Goal: Transaction & Acquisition: Purchase product/service

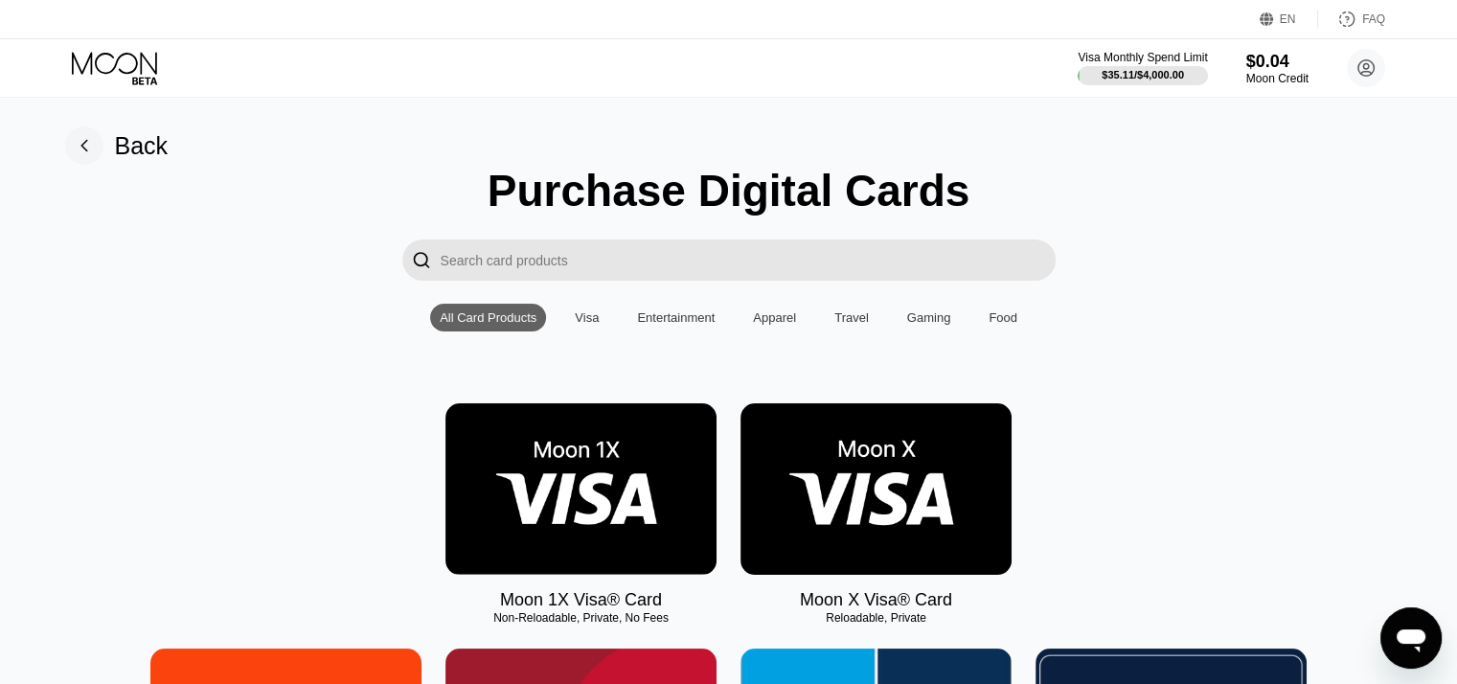
click at [669, 514] on img at bounding box center [581, 489] width 271 height 172
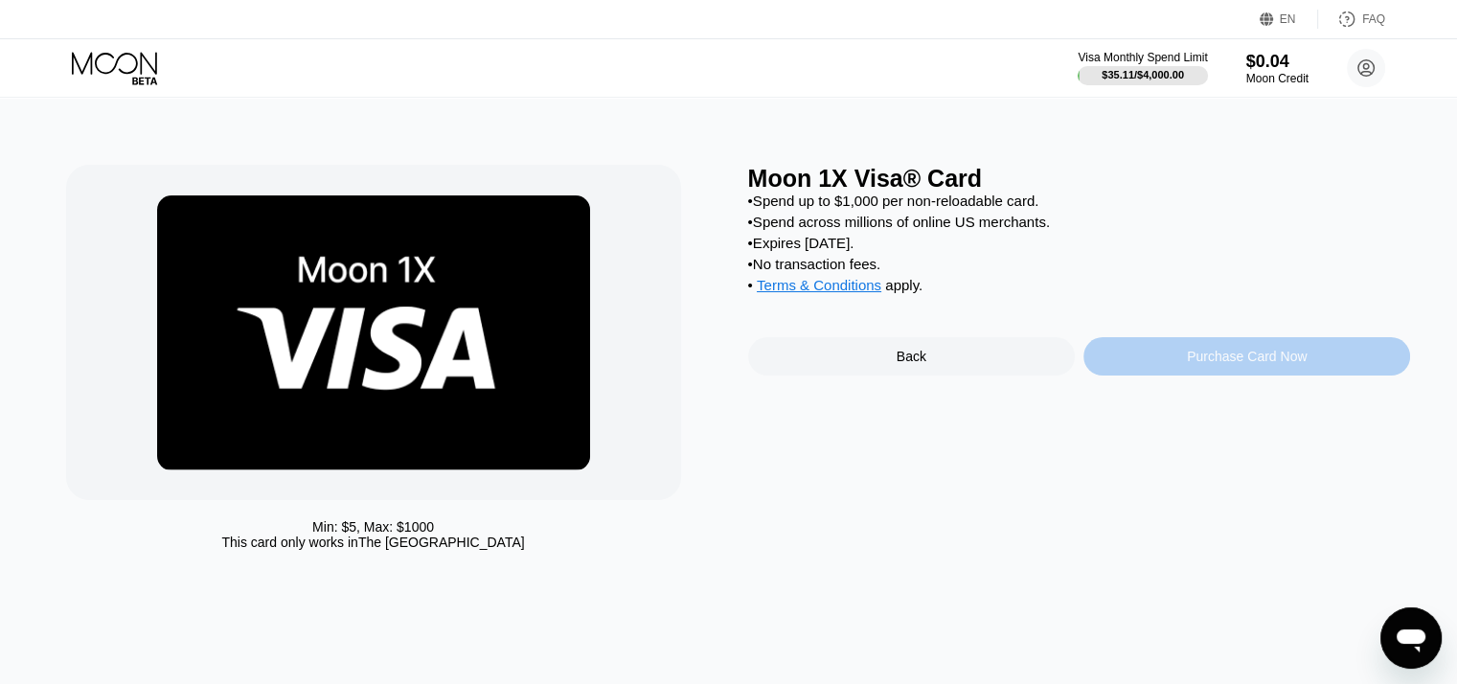
click at [1204, 376] on div "Purchase Card Now" at bounding box center [1247, 356] width 327 height 38
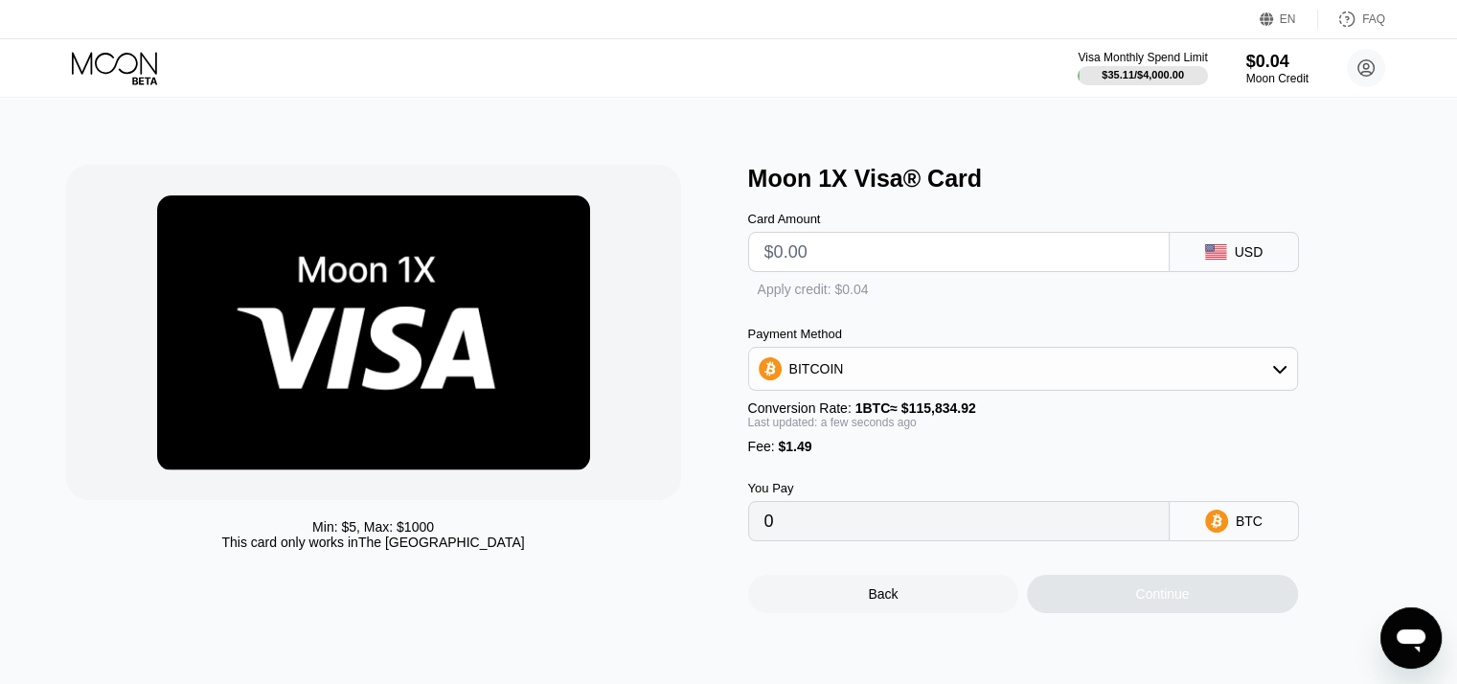
click at [897, 270] on input "text" at bounding box center [959, 252] width 389 height 38
click at [1219, 288] on div "Apply credit: $0.04" at bounding box center [1054, 286] width 613 height 28
click at [1227, 266] on div "USD" at bounding box center [1234, 252] width 129 height 40
click at [1064, 250] on input "text" at bounding box center [959, 252] width 389 height 38
type input "$2"
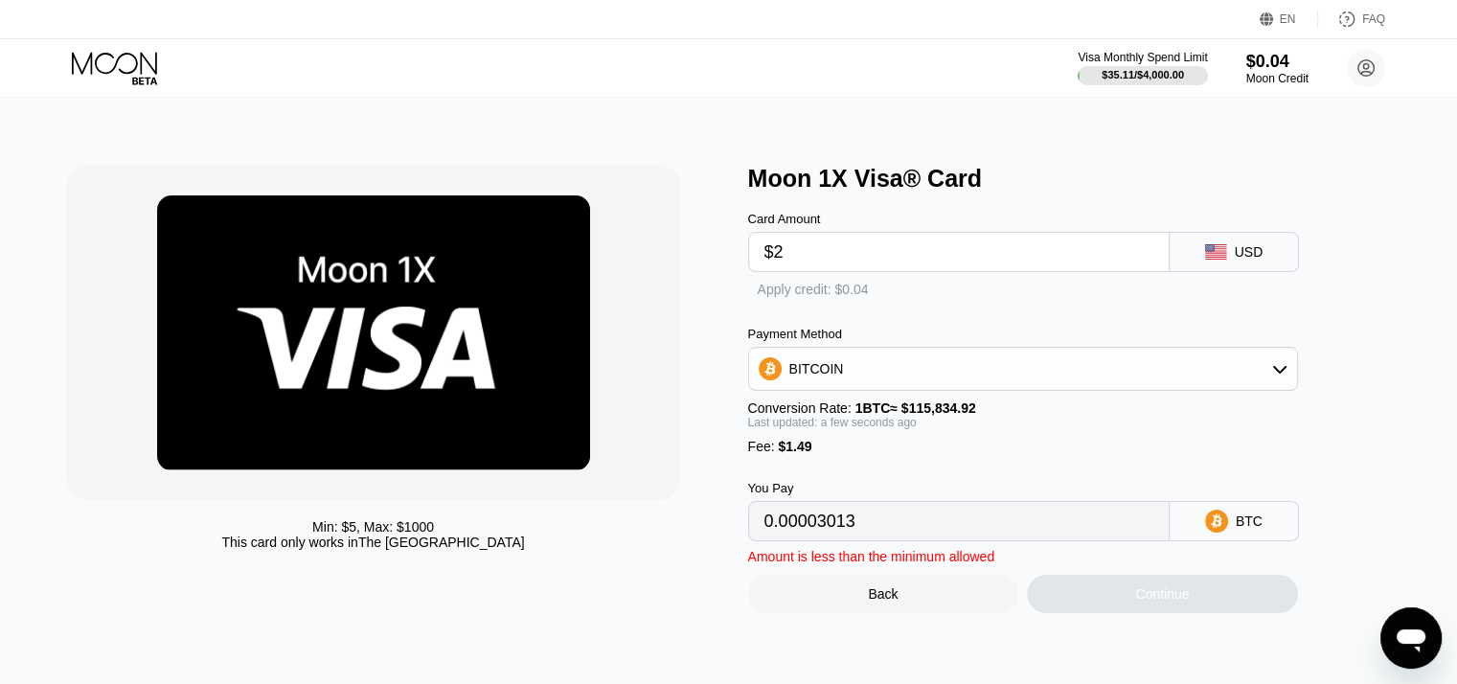
type input "0.00003013"
type input "$21"
type input "0.00019416"
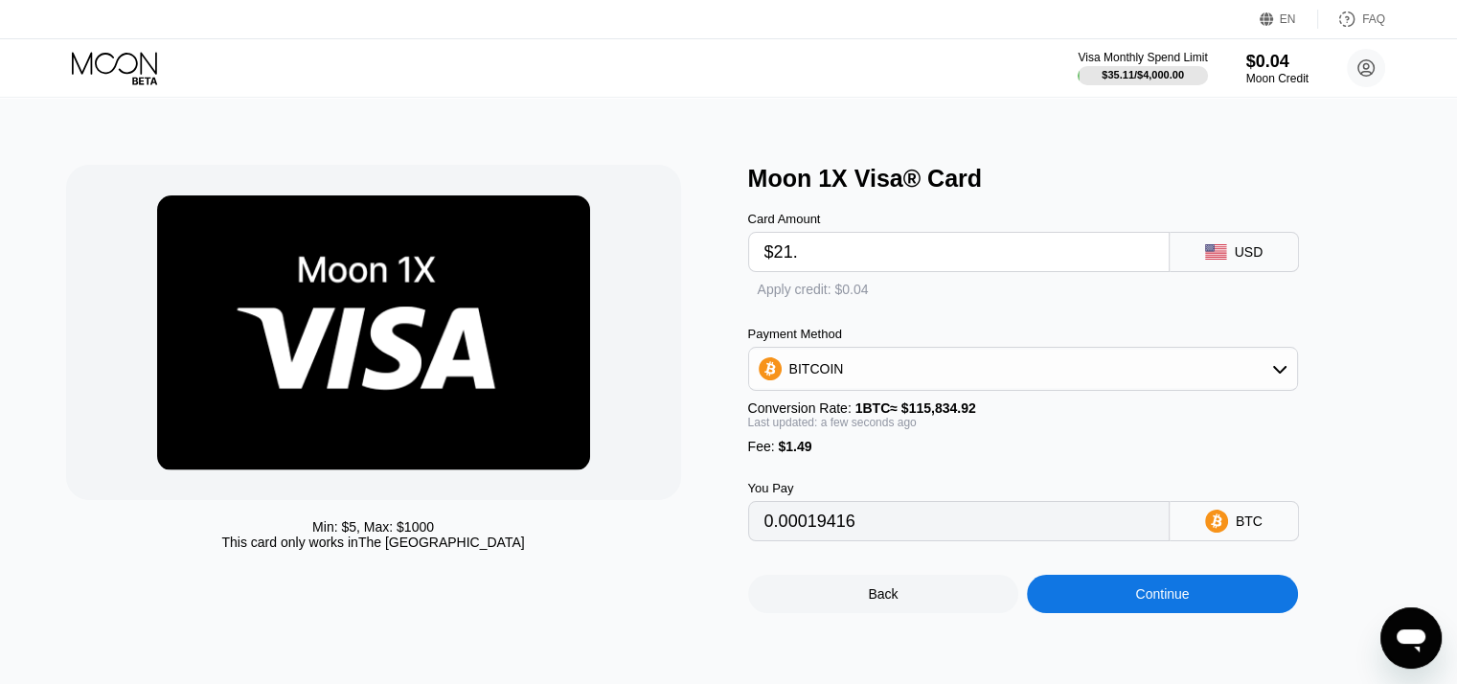
type input "$21.5"
type input "0.00019848"
type input "$21.5"
click at [1167, 401] on div "Payment Method BITCOIN Conversion Rate: 1 BTC ≈ $115,834.92 Last updated: a few…" at bounding box center [1023, 390] width 550 height 127
click at [1165, 388] on div "BITCOIN" at bounding box center [1023, 369] width 548 height 38
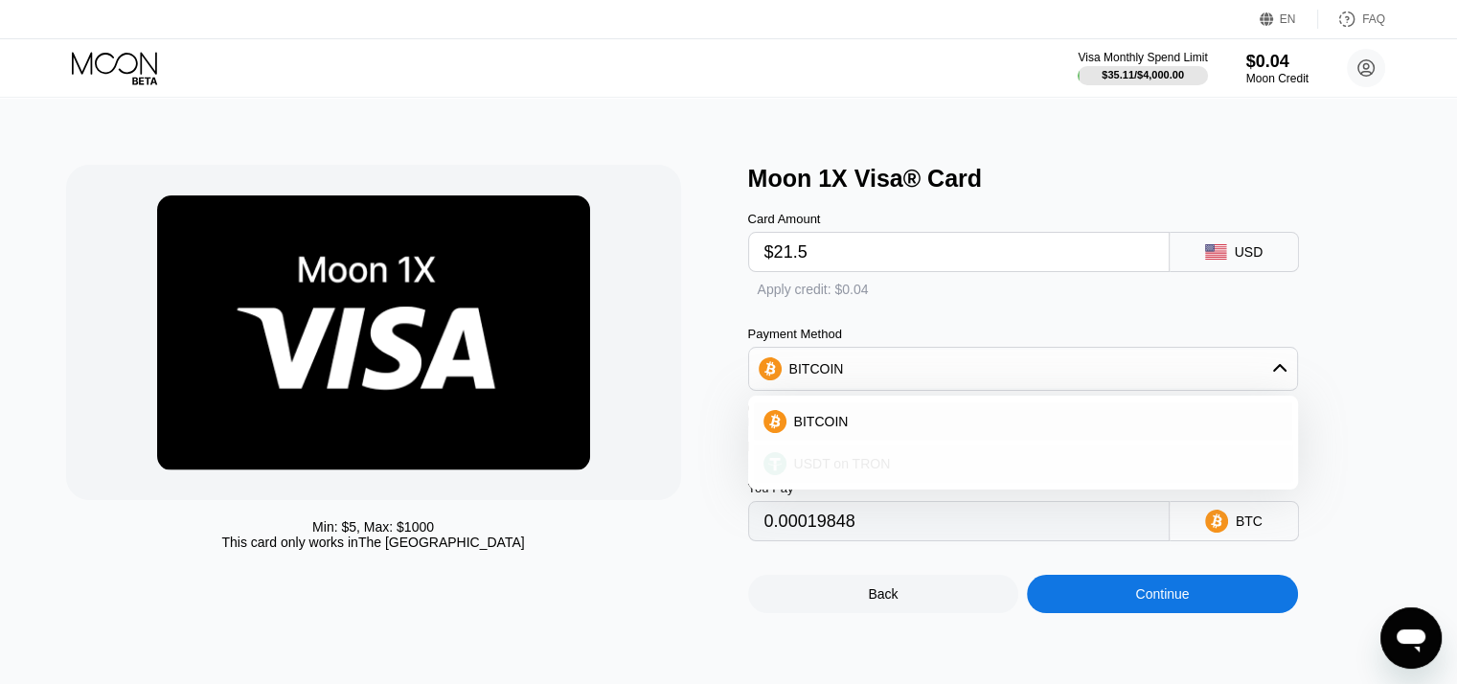
click at [1027, 483] on div "USDT on TRON" at bounding box center [1023, 464] width 539 height 38
type input "23.22"
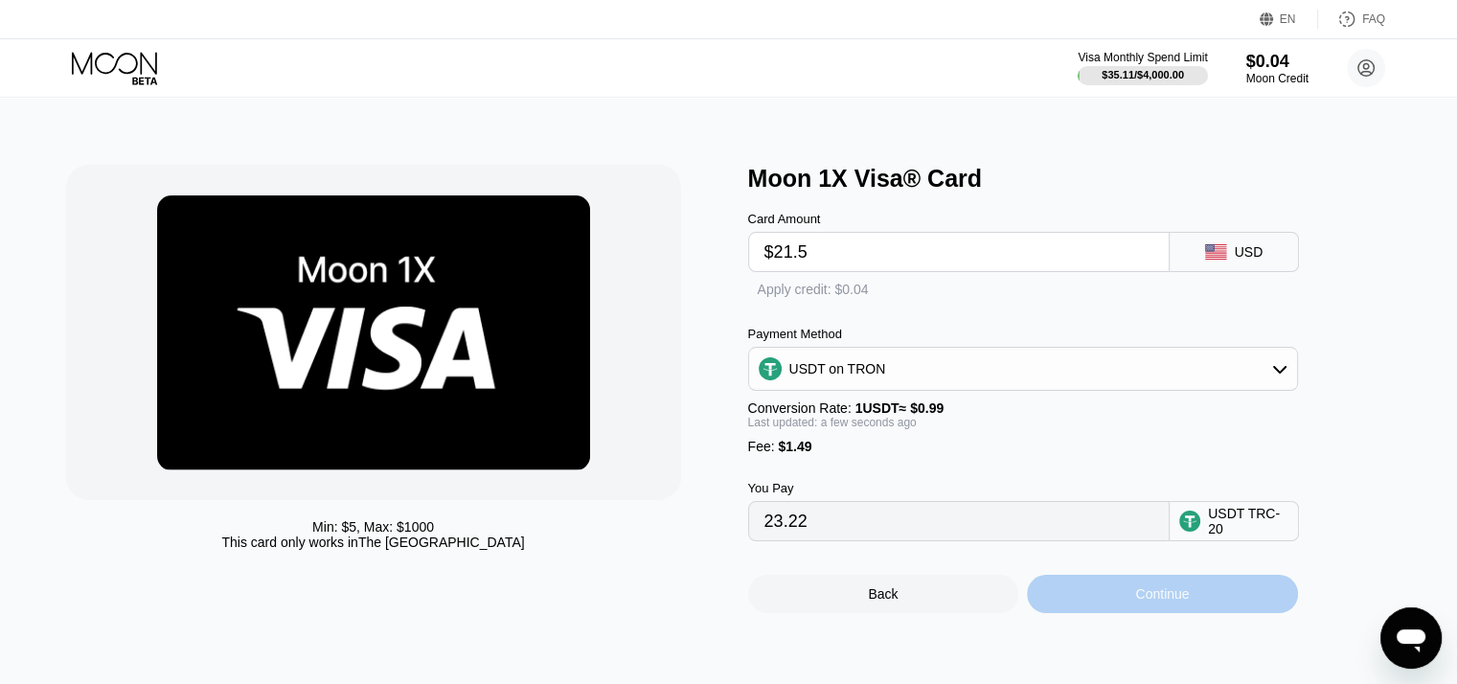
click at [1172, 613] on div "Continue" at bounding box center [1162, 594] width 271 height 38
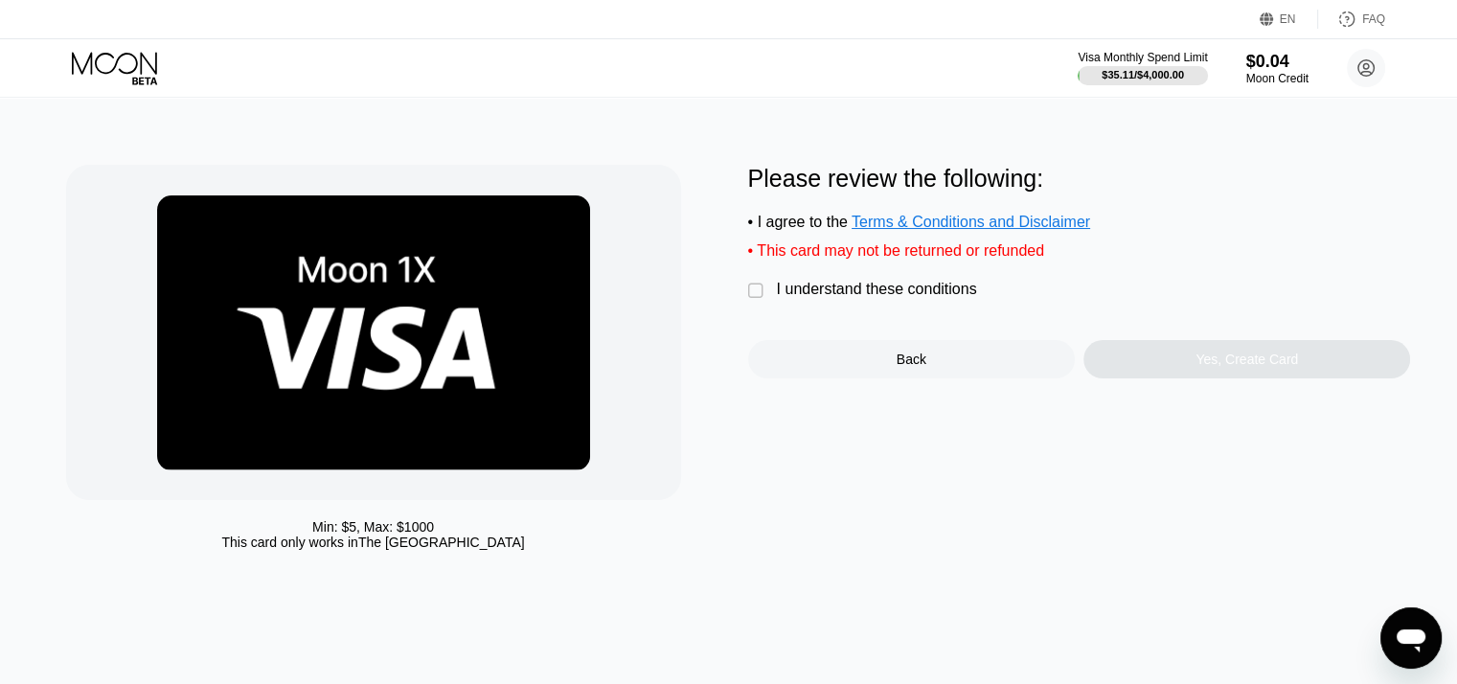
click at [834, 301] on div " I understand these conditions" at bounding box center [867, 291] width 239 height 20
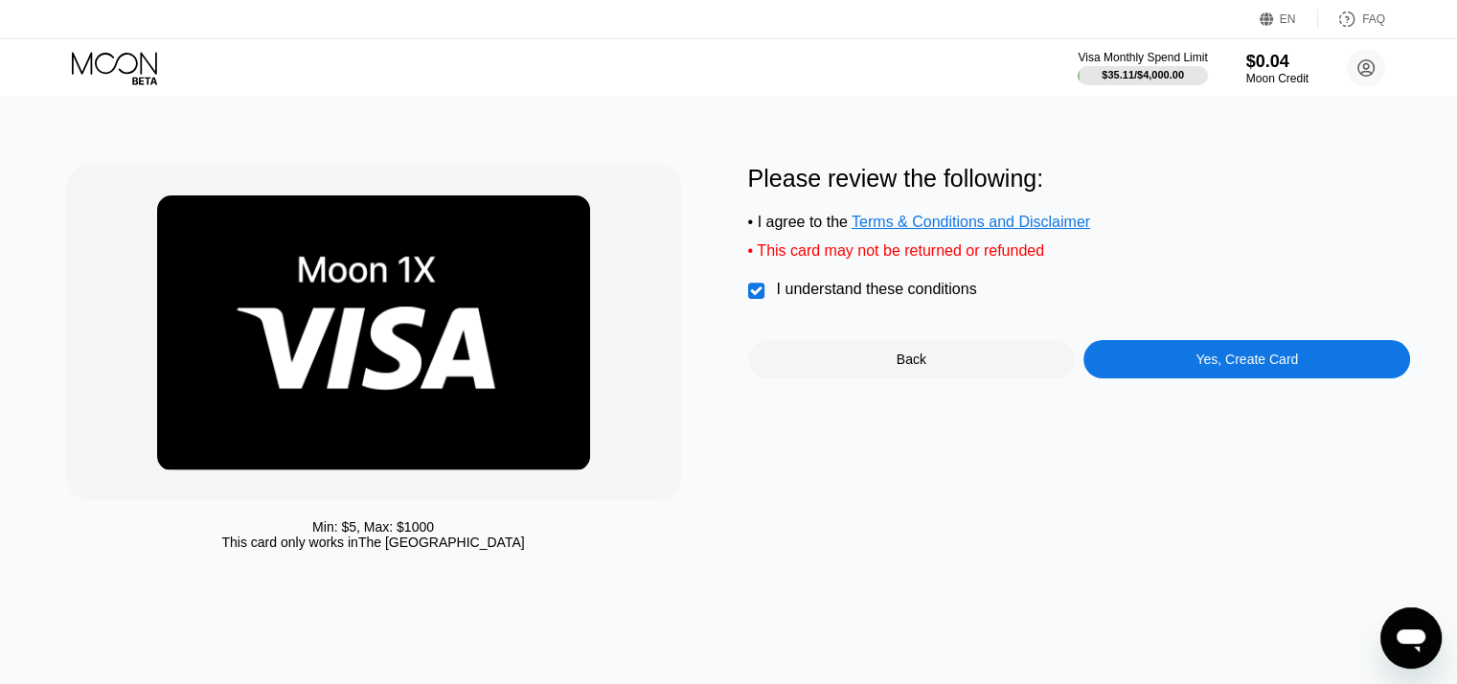
click at [1258, 367] on div "Yes, Create Card" at bounding box center [1247, 359] width 103 height 15
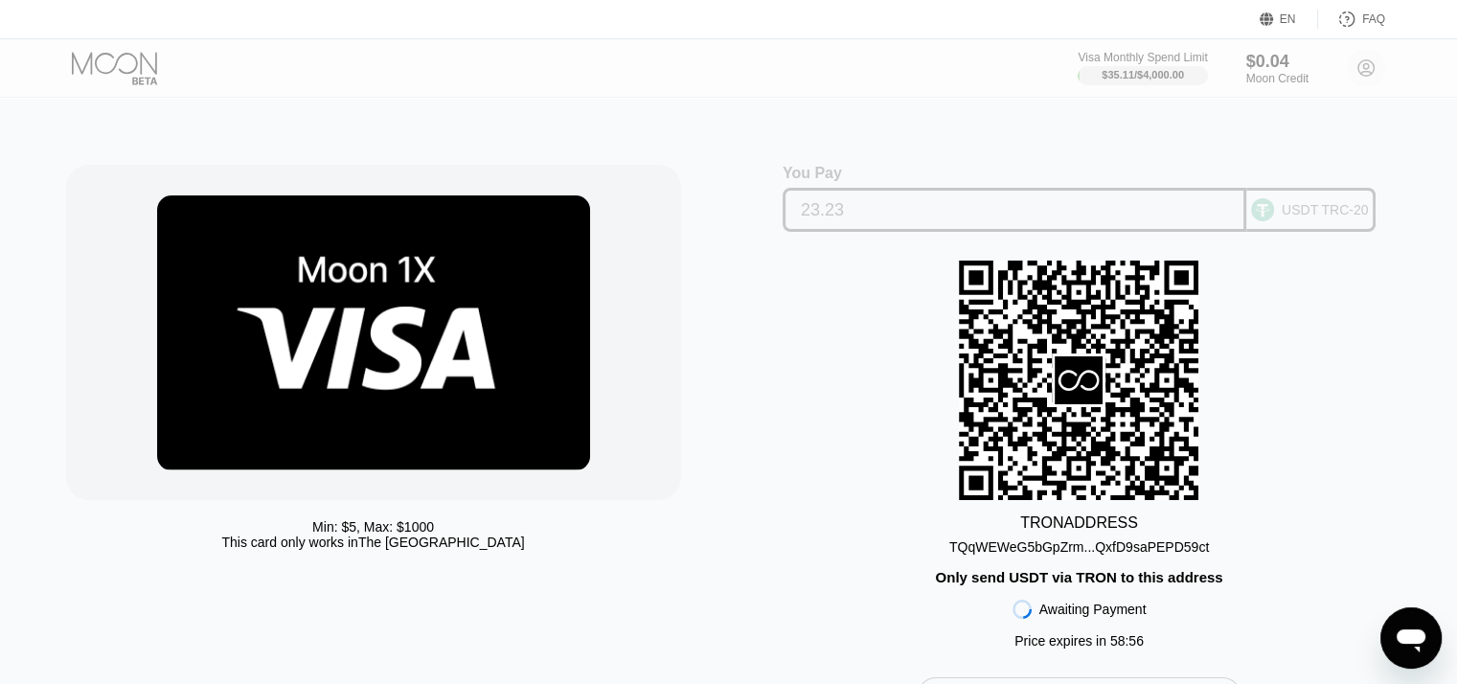
click at [1023, 204] on input "23.23" at bounding box center [1014, 210] width 427 height 38
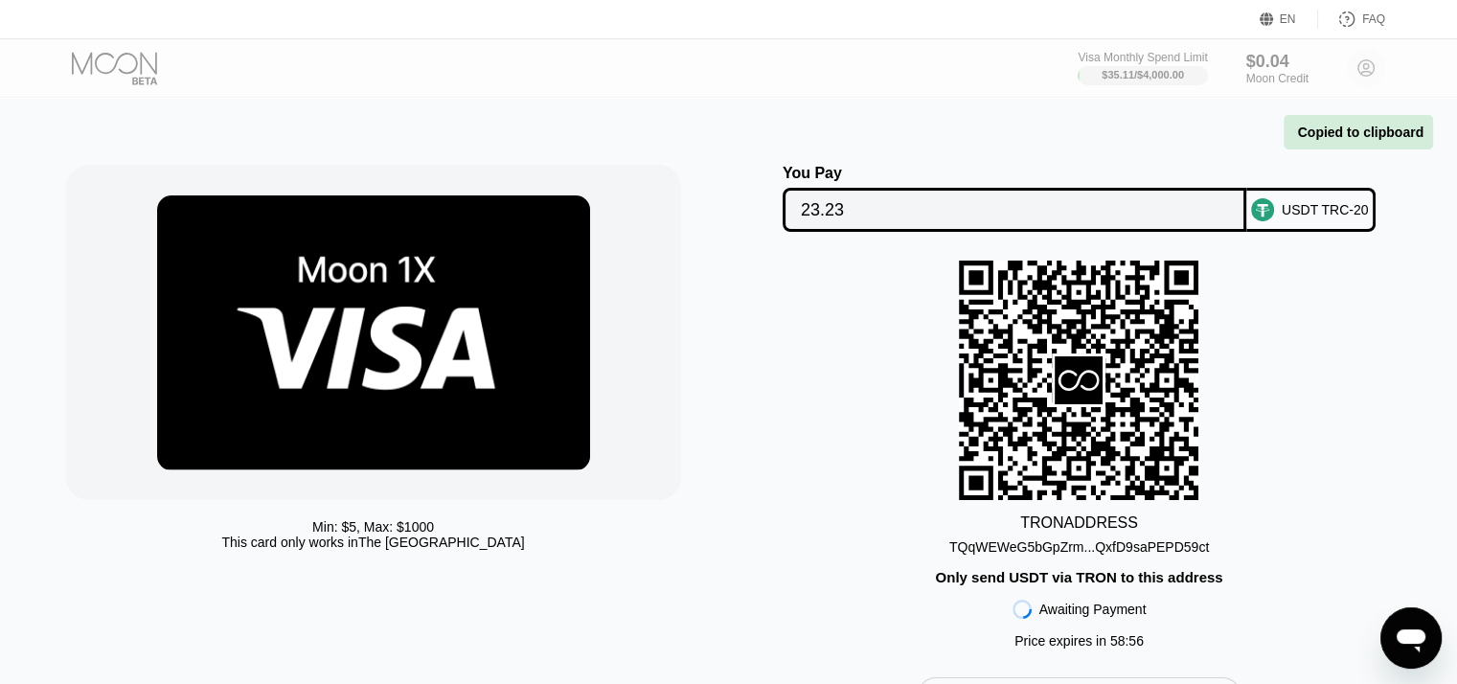
click at [1067, 549] on div "TQqWEWeG5bGpZrm...QxfD9saPEPD59ct" at bounding box center [1080, 546] width 260 height 15
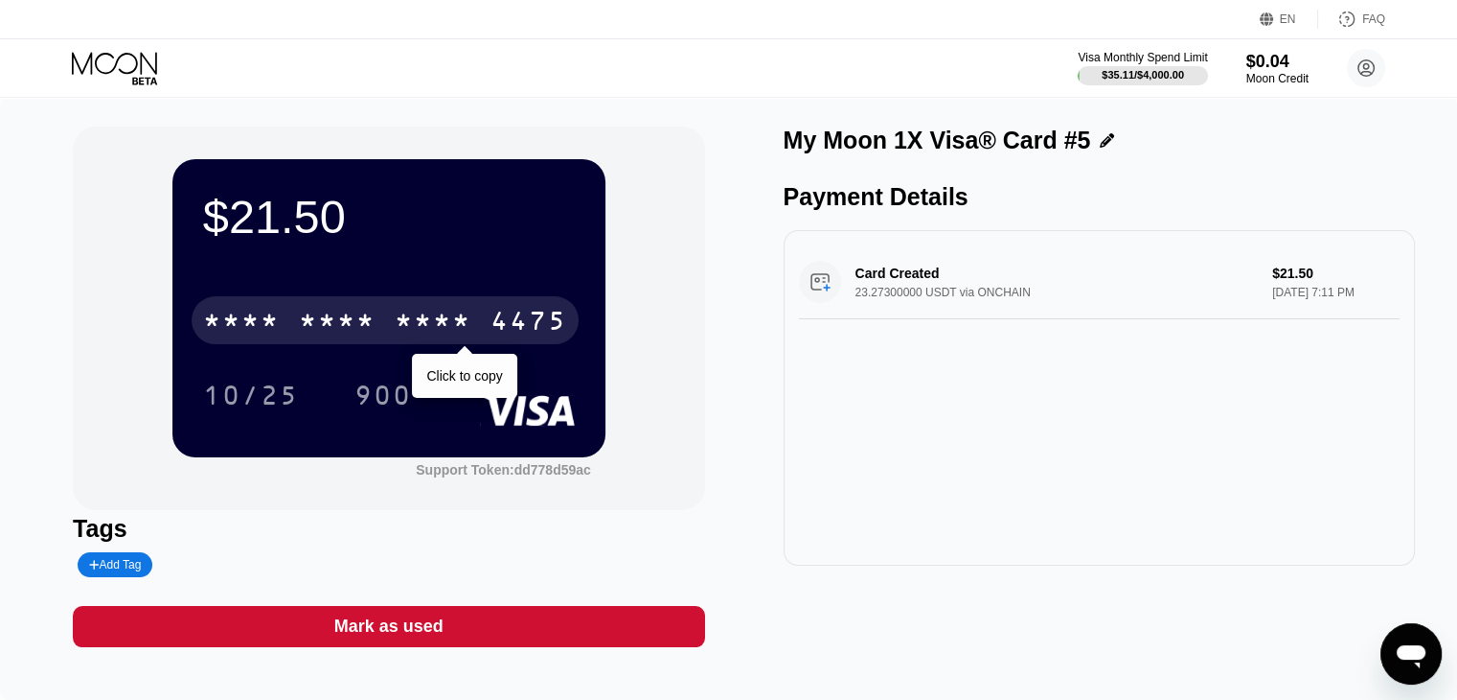
click at [409, 334] on div "* * * *" at bounding box center [433, 323] width 77 height 31
click at [538, 331] on div "4475" at bounding box center [529, 323] width 77 height 31
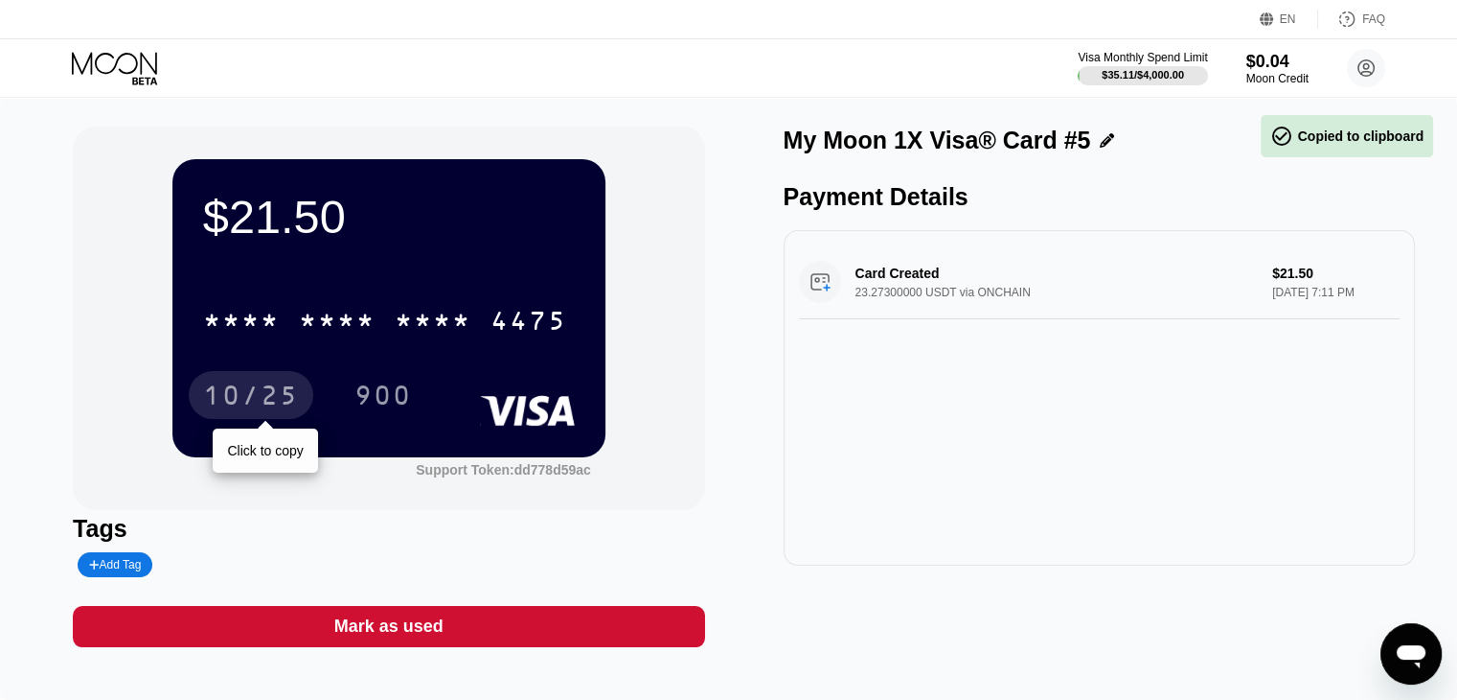
click at [290, 385] on div "10/25" at bounding box center [251, 397] width 96 height 31
click at [318, 390] on div "10/25" at bounding box center [265, 395] width 125 height 48
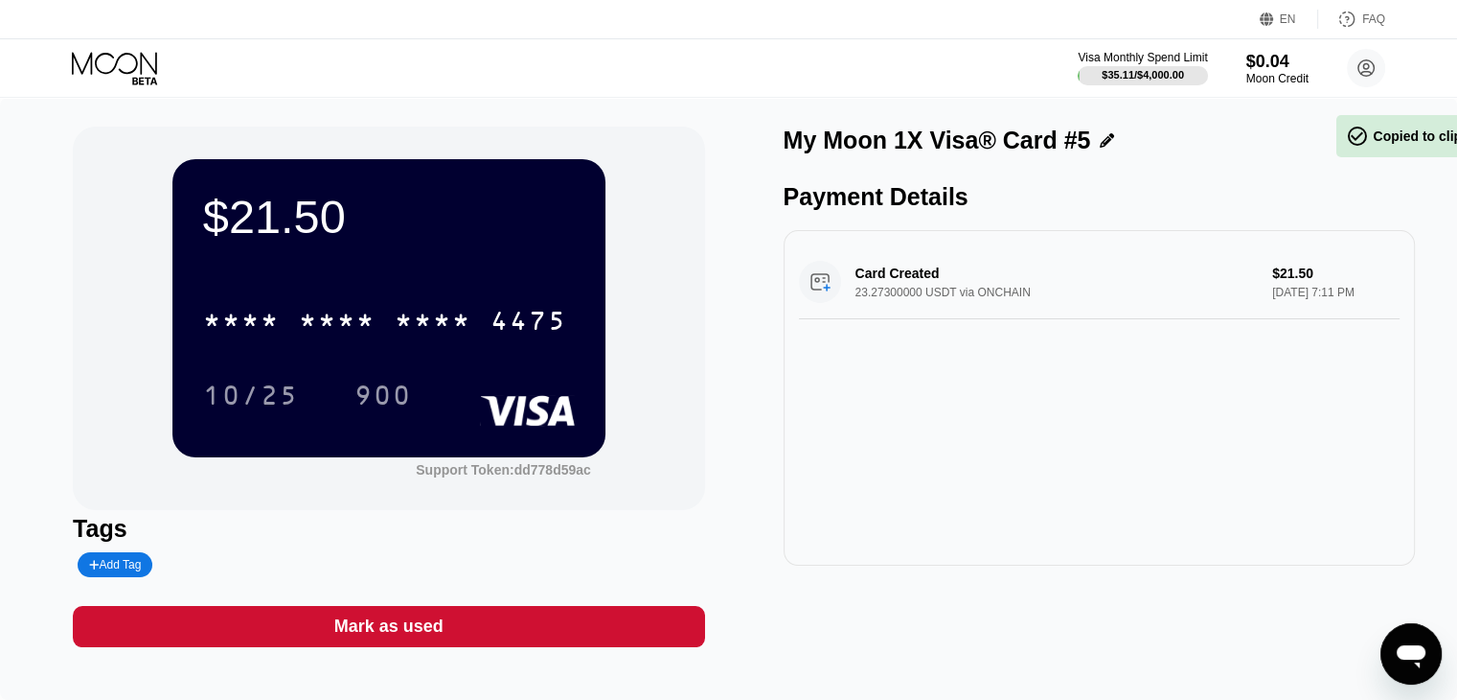
click at [389, 388] on div "900" at bounding box center [383, 397] width 57 height 31
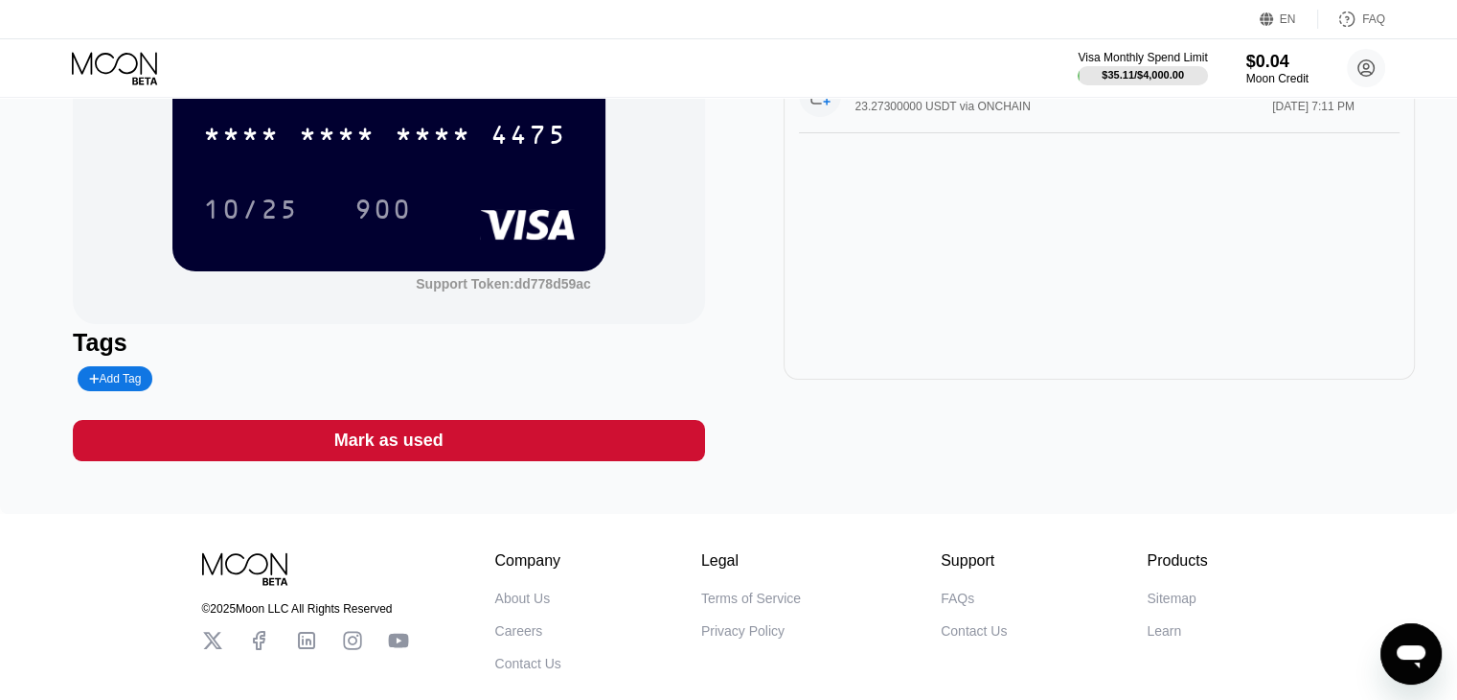
scroll to position [192, 0]
